Goal: Task Accomplishment & Management: Complete application form

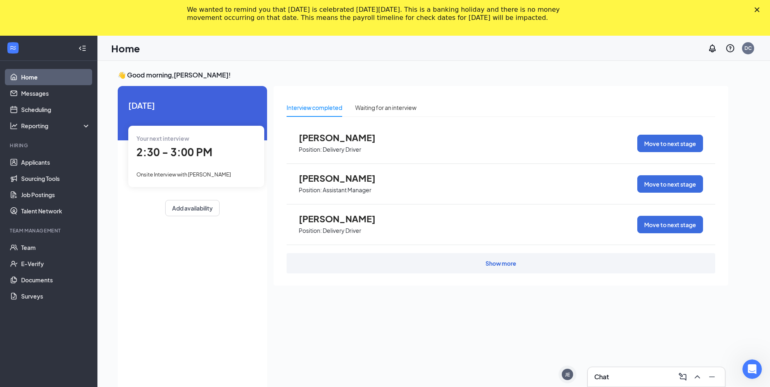
drag, startPoint x: 714, startPoint y: 21, endPoint x: 452, endPoint y: 60, distance: 265.2
click at [448, 69] on div "👋 Good morning, [PERSON_NAME] ! [DATE] Your next interview 2:30 - 3:00 PM Onsit…" at bounding box center [433, 250] width 673 height 379
drag, startPoint x: 754, startPoint y: 19, endPoint x: 751, endPoint y: 22, distance: 4.3
drag, startPoint x: 751, startPoint y: 22, endPoint x: 500, endPoint y: 82, distance: 258.0
click at [500, 83] on div "👋 Good morning, [PERSON_NAME] ! [DATE] Your next interview 2:30 - 3:00 PM Onsit…" at bounding box center [423, 251] width 624 height 360
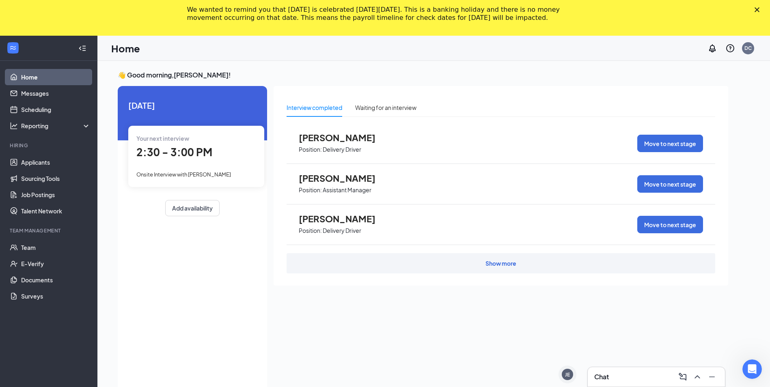
click at [763, 9] on div "Close" at bounding box center [759, 9] width 8 height 5
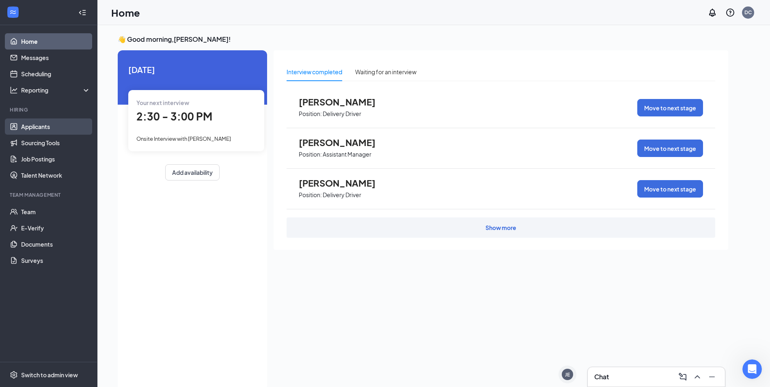
click at [37, 124] on link "Applicants" at bounding box center [55, 127] width 69 height 16
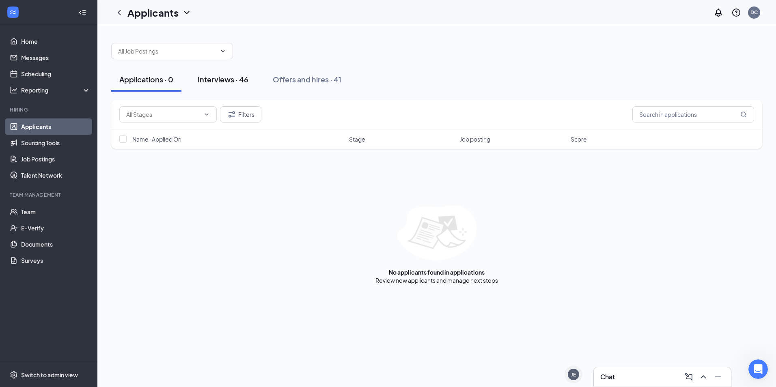
click at [218, 86] on button "Interviews · 46" at bounding box center [223, 79] width 67 height 24
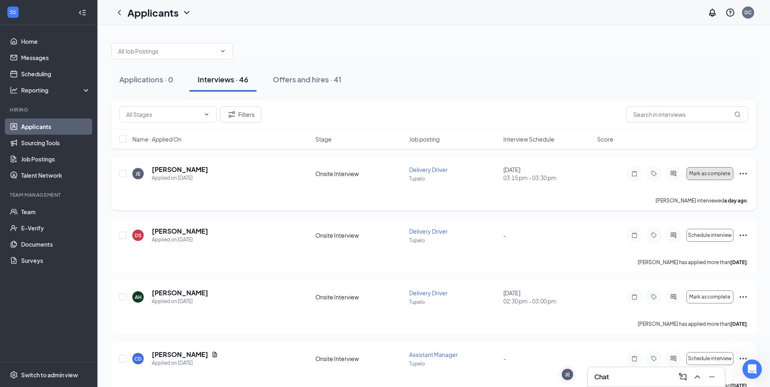
click at [708, 177] on button "Mark as complete" at bounding box center [710, 173] width 47 height 13
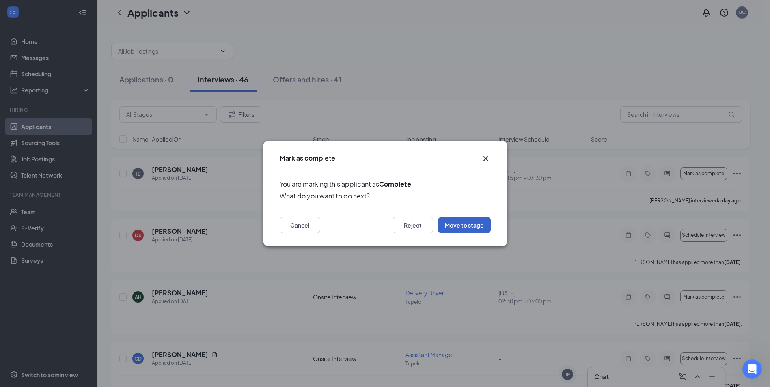
click at [472, 229] on button "Move to stage" at bounding box center [464, 225] width 53 height 16
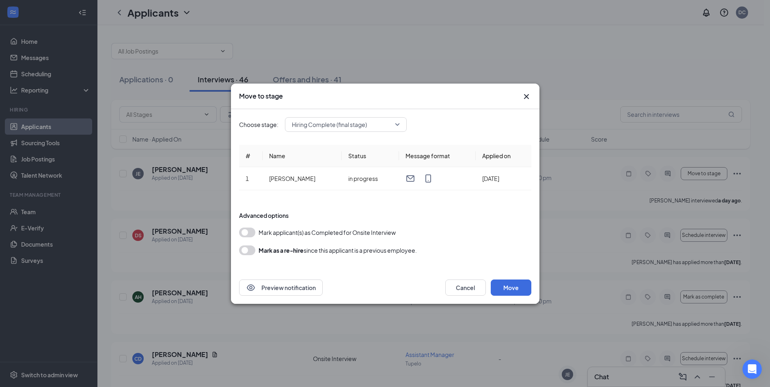
click at [527, 99] on icon "Cross" at bounding box center [527, 97] width 10 height 10
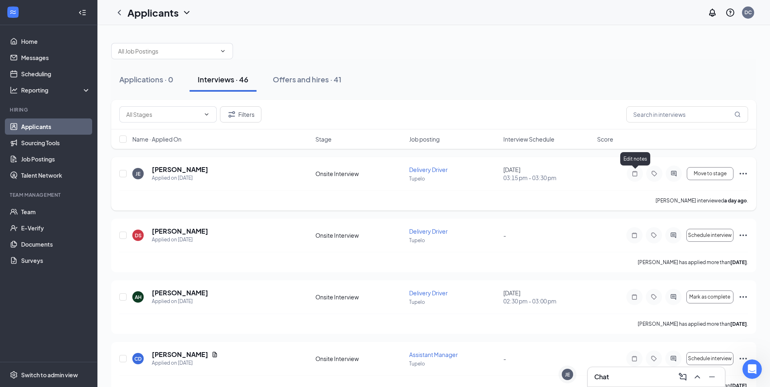
click at [559, 190] on div "[PERSON_NAME] interviewed a day ago ." at bounding box center [433, 200] width 629 height 20
click at [418, 173] on span "Delivery Driver" at bounding box center [428, 169] width 39 height 7
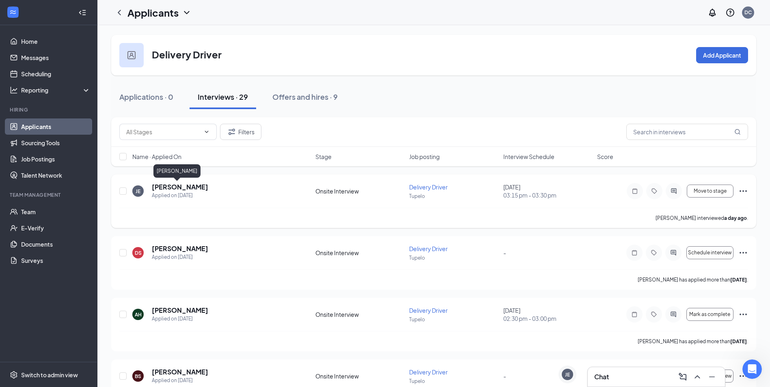
click at [174, 185] on h5 "[PERSON_NAME]" at bounding box center [180, 187] width 56 height 9
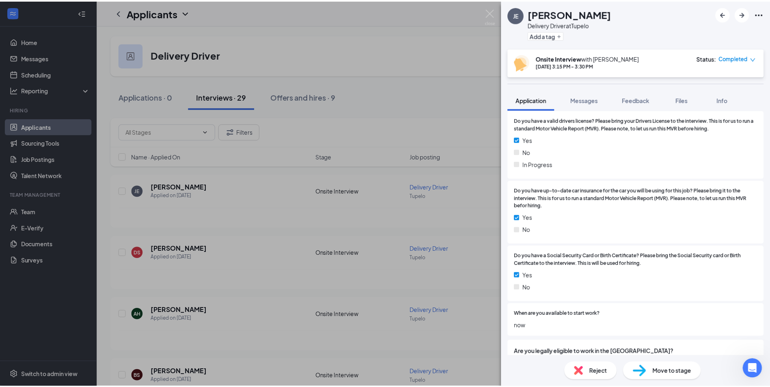
scroll to position [520, 0]
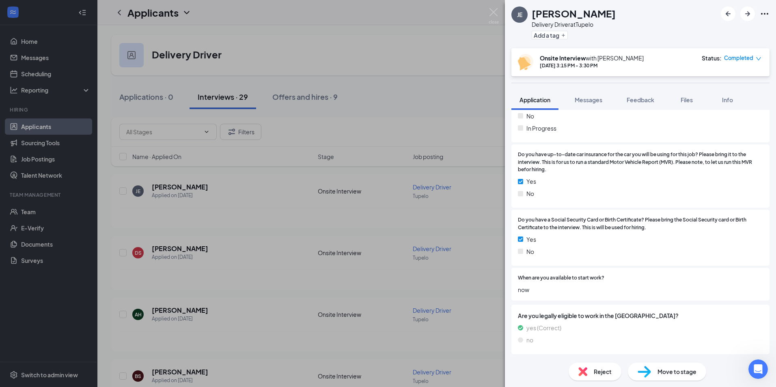
click at [501, 13] on div "JE [PERSON_NAME] Delivery Driver at [GEOGRAPHIC_DATA] Add a tag Onsite Intervie…" at bounding box center [388, 193] width 776 height 387
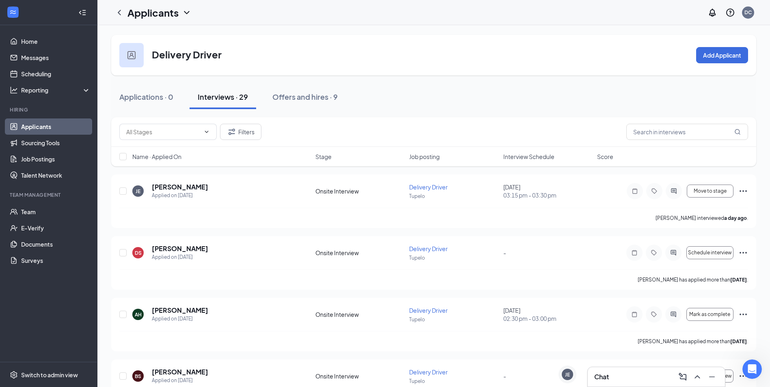
click at [497, 11] on div "Applicants DC" at bounding box center [433, 12] width 673 height 25
click at [715, 192] on span "Move to stage" at bounding box center [710, 191] width 33 height 6
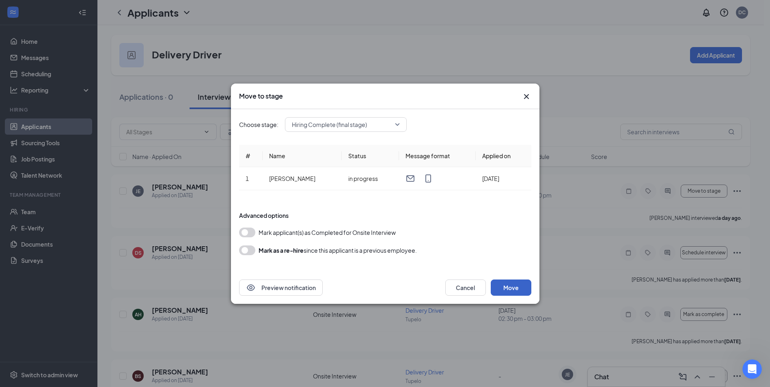
click at [514, 291] on button "Move" at bounding box center [511, 288] width 41 height 16
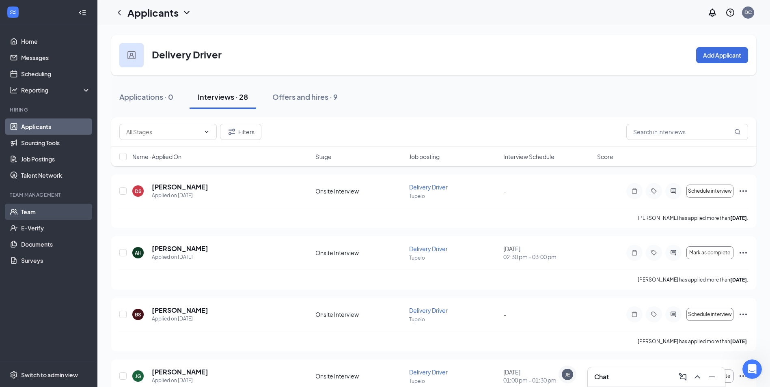
click at [34, 211] on link "Team" at bounding box center [55, 212] width 69 height 16
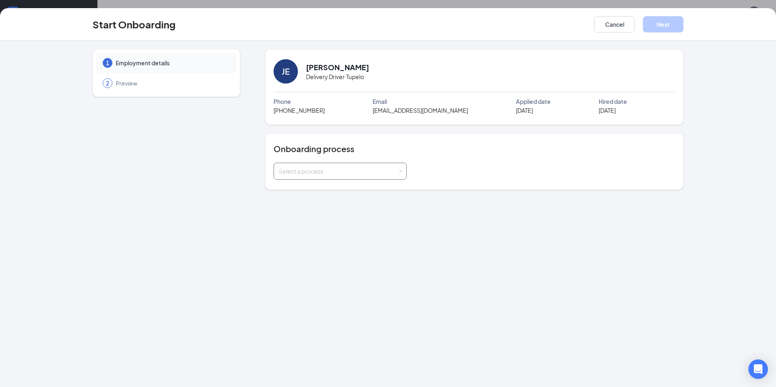
click at [366, 173] on div "Select a process" at bounding box center [338, 171] width 119 height 8
click at [335, 191] on li "New Hire Process" at bounding box center [339, 188] width 133 height 15
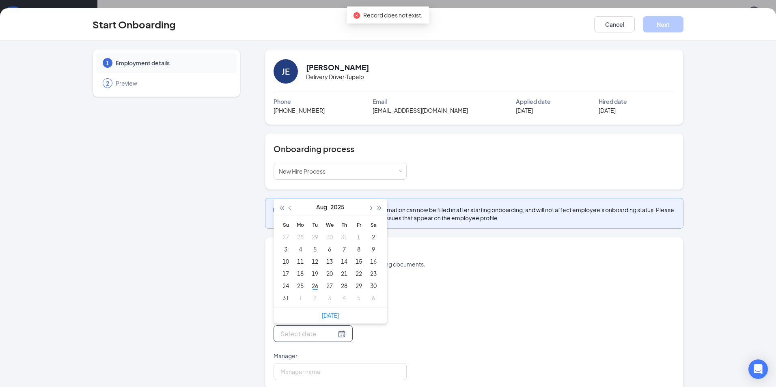
click at [320, 335] on input "Start date" at bounding box center [309, 334] width 56 height 10
type input "Aug 29, 2025"
click at [354, 284] on div "29" at bounding box center [359, 286] width 10 height 10
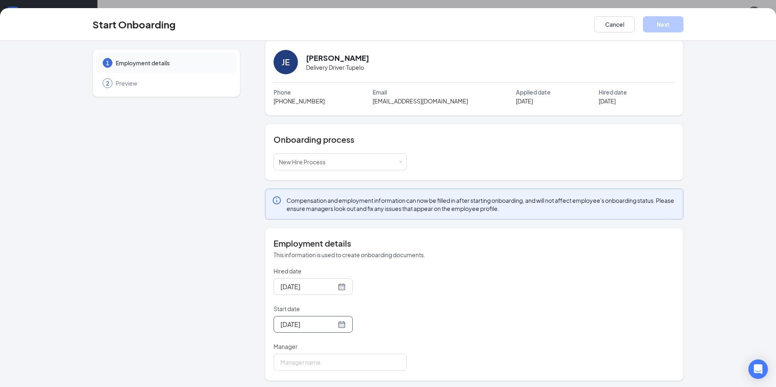
scroll to position [11, 0]
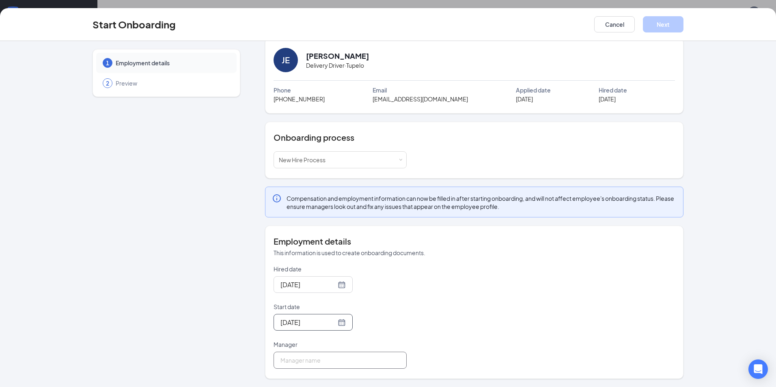
click at [318, 367] on input "Manager" at bounding box center [340, 360] width 133 height 17
type input "[PERSON_NAME]"
click at [648, 21] on button "Next" at bounding box center [663, 24] width 41 height 16
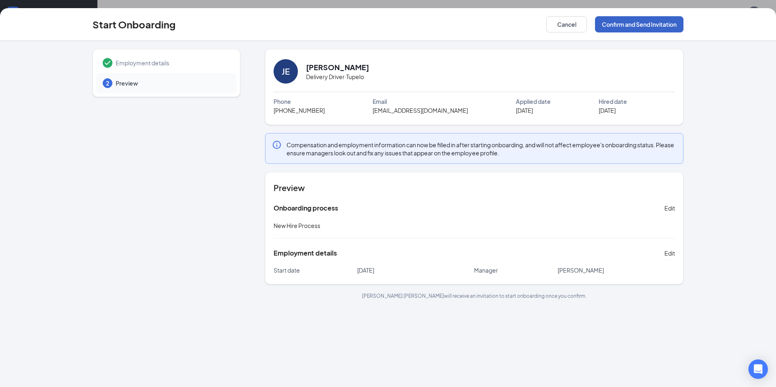
click at [609, 29] on button "Confirm and Send Invitation" at bounding box center [639, 24] width 89 height 16
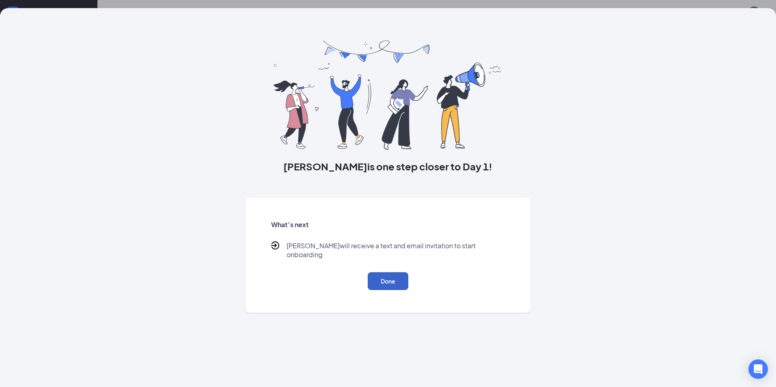
click at [400, 278] on button "Done" at bounding box center [388, 281] width 41 height 18
